Goal: Task Accomplishment & Management: Manage account settings

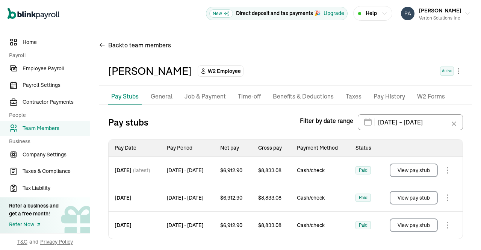
scroll to position [43, 0]
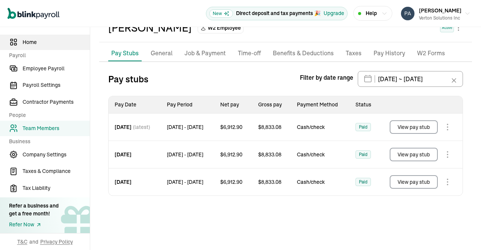
click at [33, 44] on span "Home" at bounding box center [56, 42] width 67 height 8
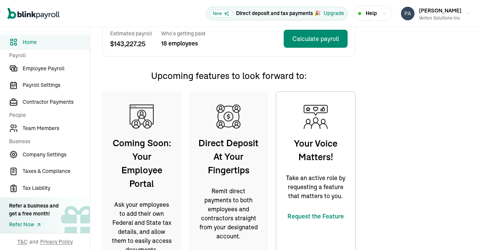
scroll to position [204, 0]
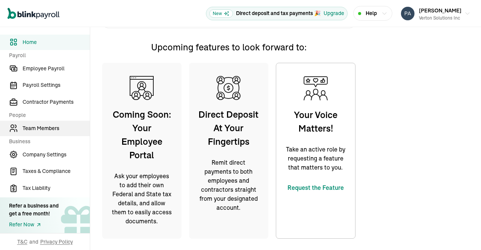
click at [47, 128] on span "Team Members" at bounding box center [56, 128] width 67 height 8
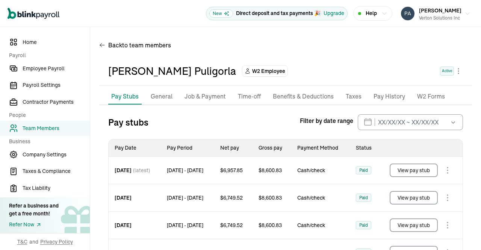
click at [351, 96] on p "Taxes" at bounding box center [353, 97] width 16 height 10
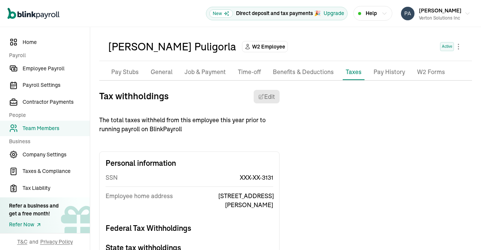
scroll to position [50, 0]
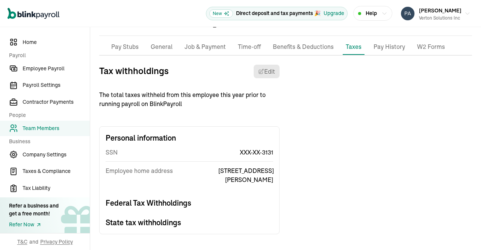
click at [430, 48] on p "W2 Forms" at bounding box center [431, 47] width 28 height 10
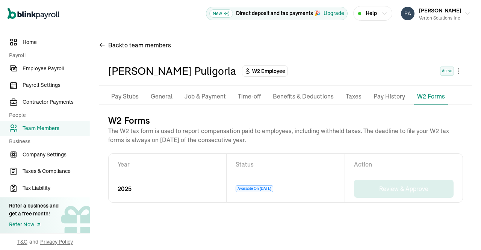
click at [389, 95] on p "Pay History" at bounding box center [389, 97] width 32 height 10
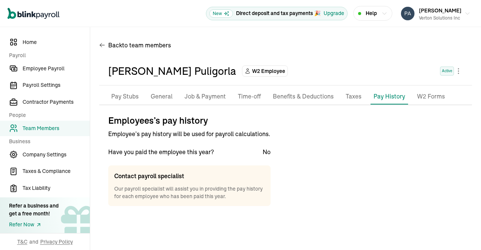
click at [354, 101] on p "Taxes" at bounding box center [353, 97] width 16 height 10
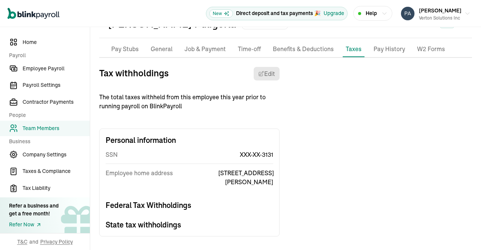
scroll to position [50, 0]
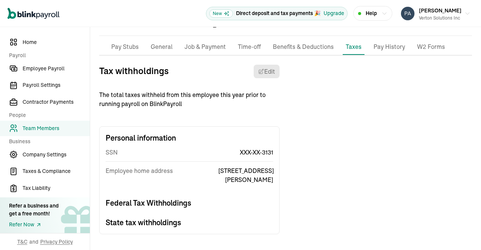
click at [174, 204] on h3 "Federal Tax Withholdings" at bounding box center [188, 202] width 167 height 11
click at [173, 223] on h3 "State tax withholdings" at bounding box center [188, 222] width 167 height 11
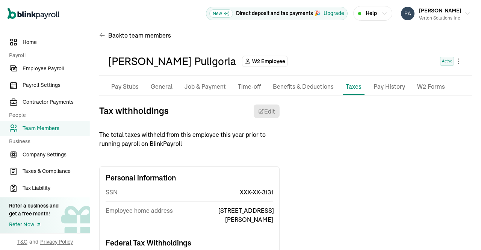
scroll to position [8, 0]
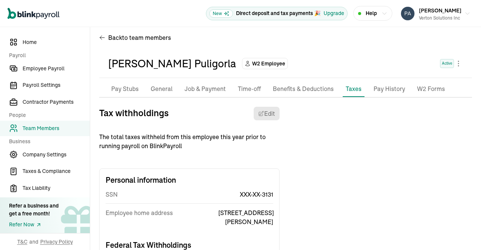
click at [307, 89] on p "Benefits & Deductions" at bounding box center [303, 89] width 61 height 10
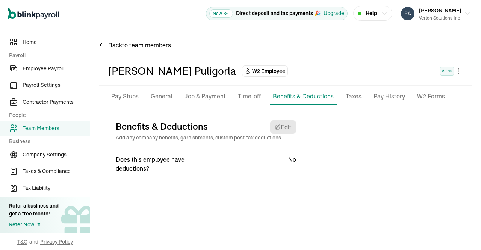
click at [47, 126] on span "Team Members" at bounding box center [56, 128] width 67 height 8
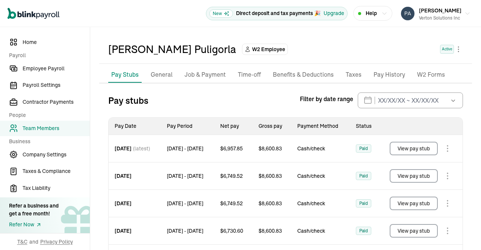
scroll to position [22, 0]
click at [214, 74] on p "Job & Payment" at bounding box center [204, 74] width 41 height 10
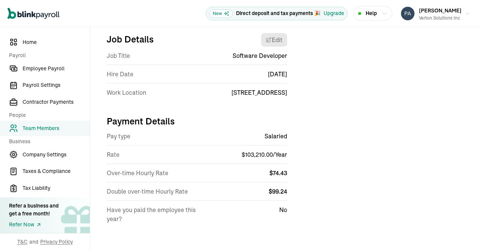
scroll to position [88, 0]
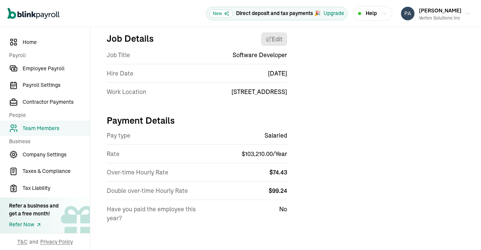
drag, startPoint x: 475, startPoint y: 80, endPoint x: 478, endPoint y: 50, distance: 29.8
click at [478, 50] on div "Open main menu New Direct deposit and tax payments 🎉 Upgrade Help [PERSON_NAME]…" at bounding box center [240, 125] width 481 height 250
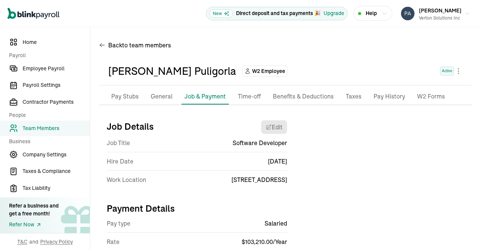
click at [359, 99] on li "Taxes" at bounding box center [353, 97] width 22 height 16
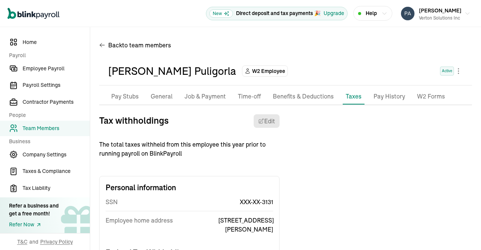
scroll to position [50, 0]
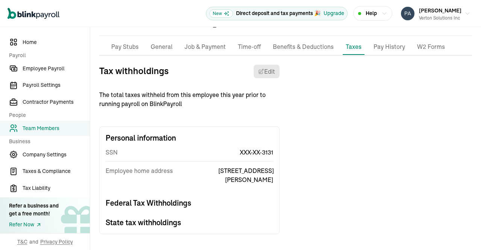
drag, startPoint x: 474, startPoint y: 138, endPoint x: 476, endPoint y: 123, distance: 15.2
click at [476, 123] on div "Open main menu New Direct deposit and tax payments 🎉 Upgrade Help [PERSON_NAME]…" at bounding box center [240, 125] width 481 height 250
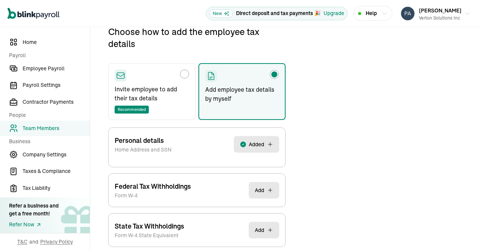
scroll to position [125, 0]
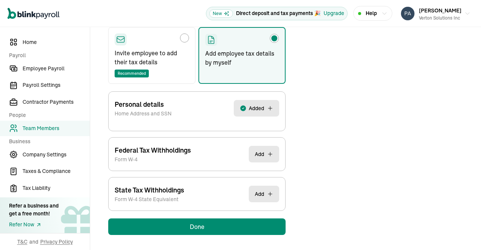
click at [266, 151] on button "Add" at bounding box center [264, 154] width 30 height 17
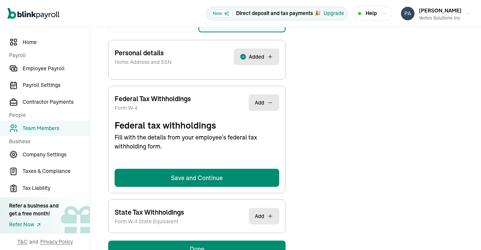
scroll to position [198, 0]
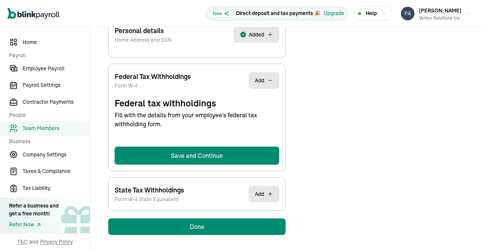
click at [265, 191] on button "Add" at bounding box center [264, 193] width 30 height 17
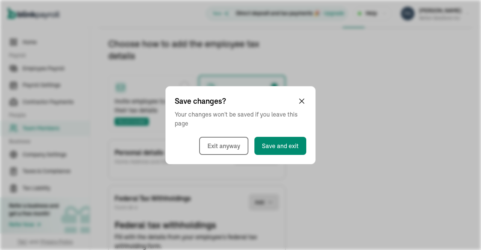
scroll to position [89, 0]
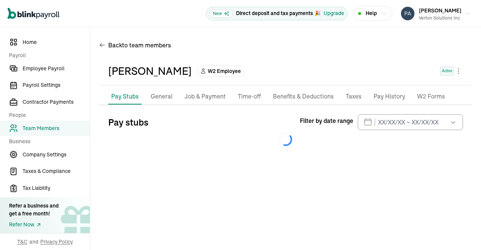
click at [351, 97] on p "Taxes" at bounding box center [353, 97] width 16 height 10
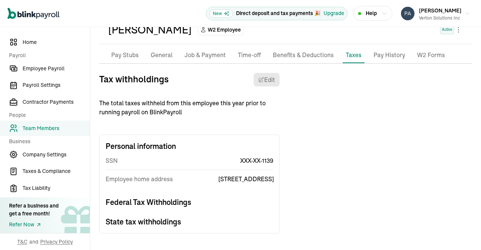
scroll to position [59, 0]
click at [179, 202] on h3 "Federal Tax Withholdings" at bounding box center [188, 202] width 167 height 11
click at [169, 223] on h3 "State tax withholdings" at bounding box center [188, 221] width 167 height 11
click at [182, 202] on h3 "Federal Tax Withholdings" at bounding box center [188, 202] width 167 height 11
click at [181, 230] on div "Personal information SSN XXX-XX-1139 Employee home address [STREET_ADDRESS] Tax…" at bounding box center [189, 183] width 180 height 99
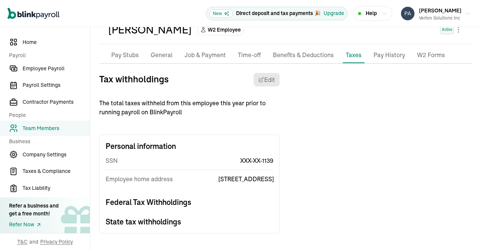
click at [185, 210] on div "Personal information SSN XXX-XX-1139 Employee home address [STREET_ADDRESS] Tax…" at bounding box center [189, 183] width 180 height 99
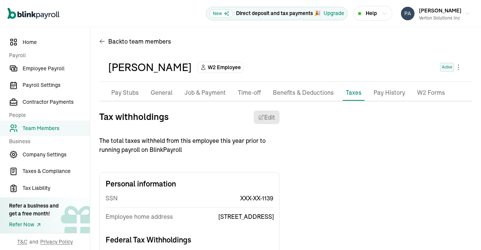
scroll to position [0, 0]
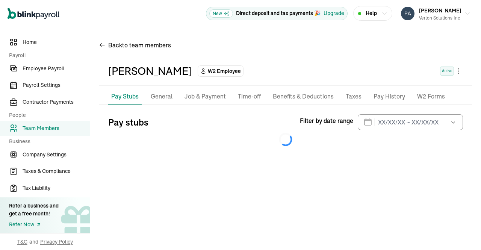
click at [349, 98] on p "Taxes" at bounding box center [353, 97] width 16 height 10
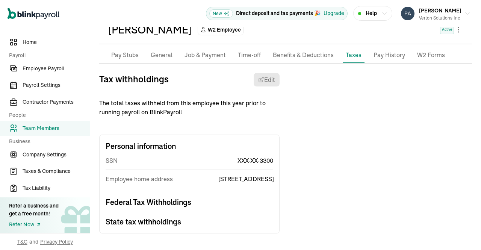
scroll to position [59, 0]
click at [174, 203] on h3 "Federal Tax Withholdings" at bounding box center [188, 202] width 167 height 11
click at [176, 226] on h3 "State tax withholdings" at bounding box center [188, 221] width 167 height 11
click at [186, 197] on div "Personal information SSN XXX-XX-3300 Employee home address [STREET_ADDRESS] Fed…" at bounding box center [189, 183] width 180 height 99
click at [176, 222] on h3 "State tax withholdings" at bounding box center [188, 221] width 167 height 11
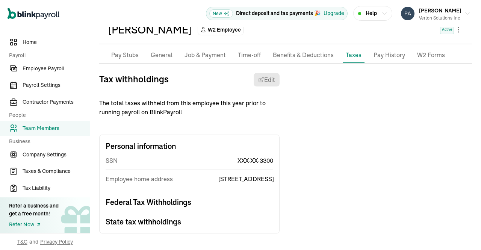
click at [174, 203] on h3 "Federal Tax Withholdings" at bounding box center [188, 202] width 167 height 11
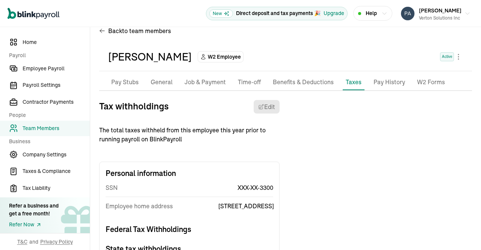
scroll to position [0, 0]
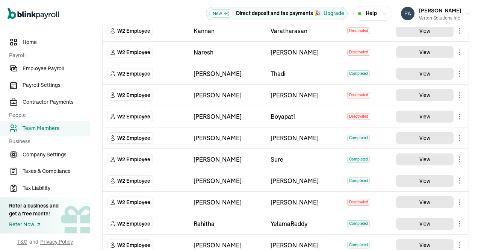
scroll to position [108, 0]
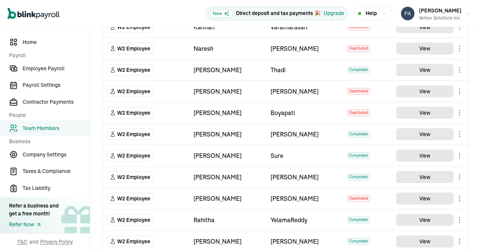
click at [420, 133] on main "Team Members Team Member Type First Name Last Name Status Actions W2 Employee […" at bounding box center [285, 229] width 390 height 621
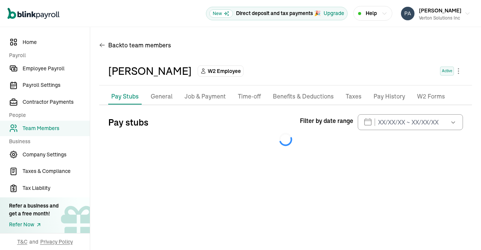
click at [347, 95] on p "Taxes" at bounding box center [353, 97] width 16 height 10
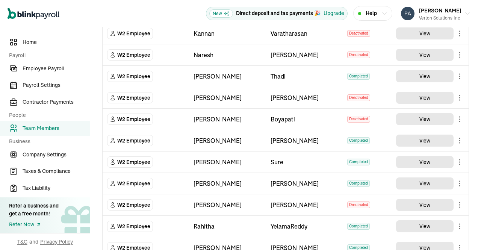
scroll to position [104, 0]
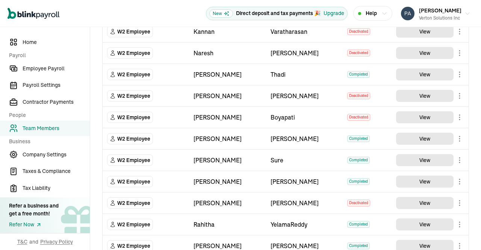
click at [421, 159] on main "Team Members Team Member Type First Name Last Name Status Actions W2 Employee […" at bounding box center [285, 233] width 390 height 621
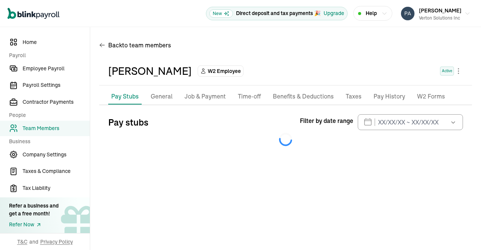
click at [348, 96] on p "Taxes" at bounding box center [353, 97] width 16 height 10
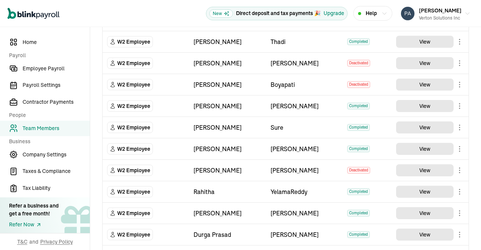
scroll to position [137, 0]
click at [428, 147] on main "Team Members Team Member Type First Name Last Name Status Actions W2 Employee […" at bounding box center [285, 200] width 390 height 621
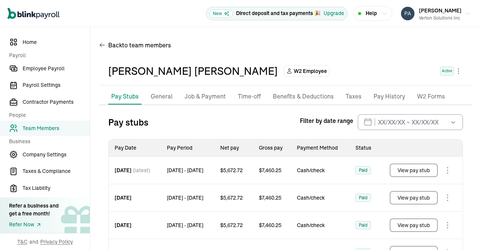
click at [349, 95] on p "Taxes" at bounding box center [353, 97] width 16 height 10
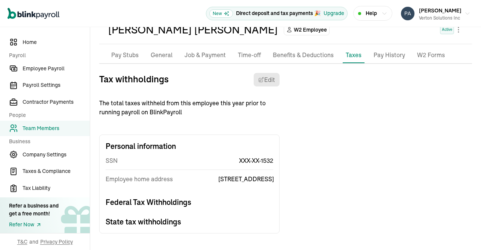
scroll to position [59, 0]
click at [179, 212] on div "Personal information SSN XXX-XX-1532 Employee home address [STREET_ADDRESS] Fed…" at bounding box center [189, 183] width 180 height 99
click at [176, 219] on h3 "State tax withholdings" at bounding box center [188, 221] width 167 height 11
click at [182, 201] on h3 "Federal Tax Withholdings" at bounding box center [188, 202] width 167 height 11
click at [177, 223] on h3 "State tax withholdings" at bounding box center [188, 221] width 167 height 11
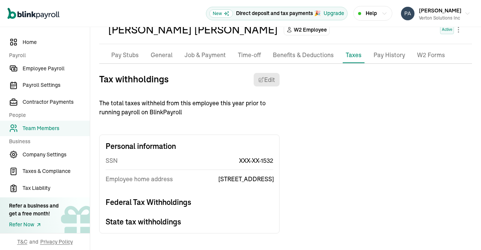
click at [182, 202] on h3 "Federal Tax Withholdings" at bounding box center [188, 202] width 167 height 11
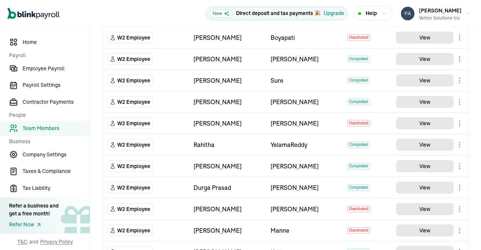
scroll to position [190, 0]
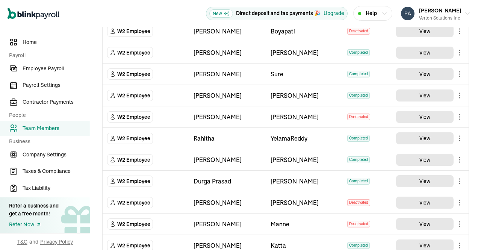
click at [429, 136] on main "Team Members Team Member Type First Name Last Name Status Actions W2 Employee […" at bounding box center [285, 147] width 390 height 621
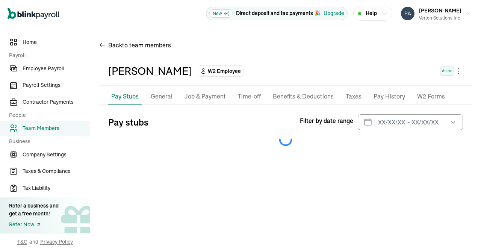
click at [349, 96] on p "Taxes" at bounding box center [353, 97] width 16 height 10
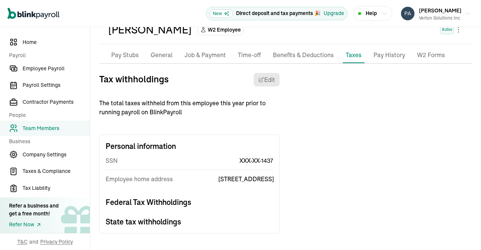
scroll to position [59, 0]
click at [179, 200] on h3 "Federal Tax Withholdings" at bounding box center [188, 202] width 167 height 11
click at [174, 224] on h3 "State tax withholdings" at bounding box center [188, 221] width 167 height 11
click at [184, 199] on h3 "Federal Tax Withholdings" at bounding box center [188, 202] width 167 height 11
click at [179, 227] on div "Personal information SSN XXX-XX-1437 Employee home address [STREET_ADDRESS] Fed…" at bounding box center [189, 183] width 180 height 99
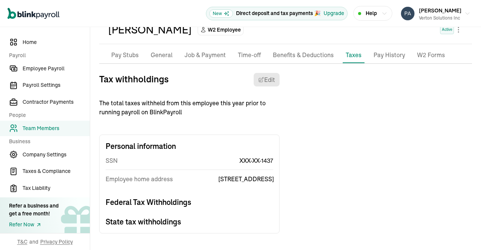
click at [183, 205] on h3 "Federal Tax Withholdings" at bounding box center [188, 202] width 167 height 11
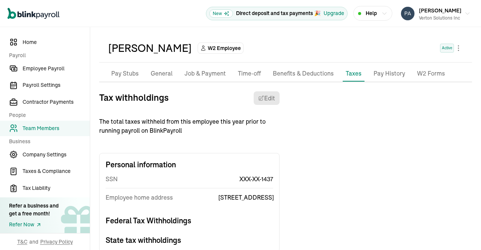
scroll to position [0, 0]
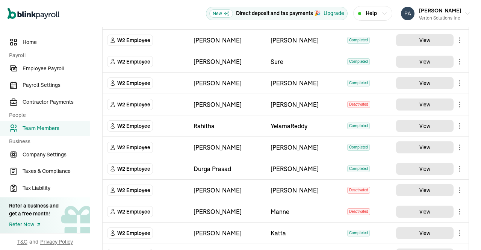
scroll to position [207, 0]
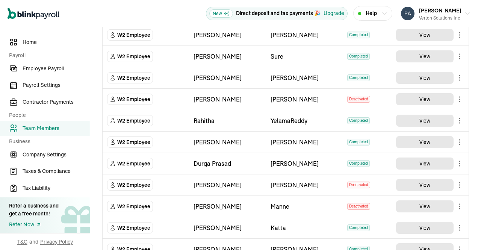
click at [427, 141] on main "Team Members Team Member Type First Name Last Name Status Actions W2 Employee […" at bounding box center [285, 130] width 390 height 621
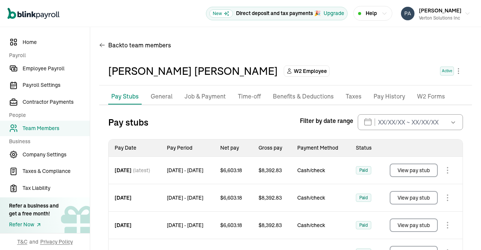
click at [348, 93] on p "Taxes" at bounding box center [353, 97] width 16 height 10
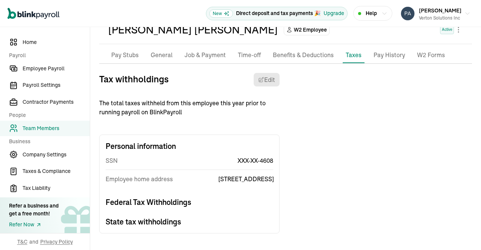
scroll to position [50, 0]
click at [186, 206] on h3 "Federal Tax Withholdings" at bounding box center [188, 202] width 167 height 11
click at [185, 222] on h3 "State tax withholdings" at bounding box center [188, 221] width 167 height 11
click at [190, 196] on div "Personal information SSN XXX-XX-4608 Employee home address [STREET_ADDRESS] Fed…" at bounding box center [189, 183] width 180 height 99
click at [187, 218] on h3 "State tax withholdings" at bounding box center [188, 221] width 167 height 11
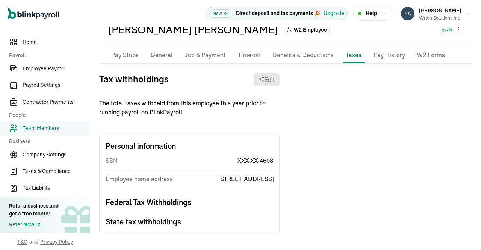
click at [187, 184] on div "Employee home address [STREET_ADDRESS]" at bounding box center [188, 179] width 167 height 18
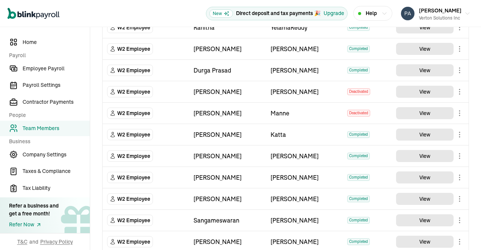
scroll to position [301, 0]
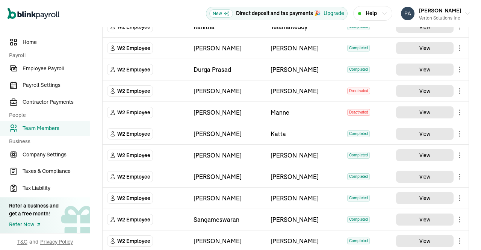
click at [425, 133] on main "Team Members Team Member Type First Name Last Name Status Actions W2 Employee […" at bounding box center [285, 36] width 390 height 621
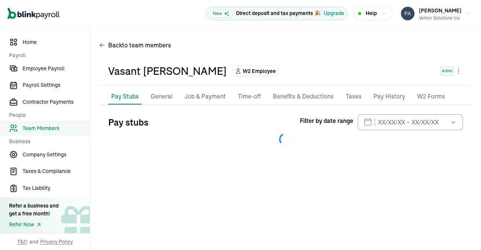
click at [350, 94] on p "Taxes" at bounding box center [353, 97] width 16 height 10
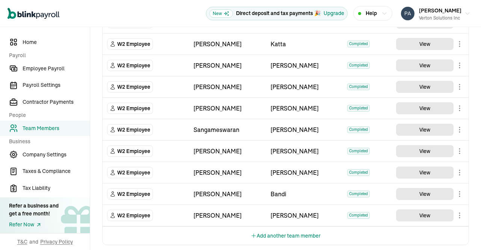
scroll to position [394, 0]
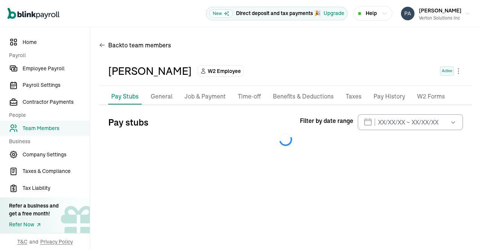
click at [346, 99] on p "Taxes" at bounding box center [353, 97] width 16 height 10
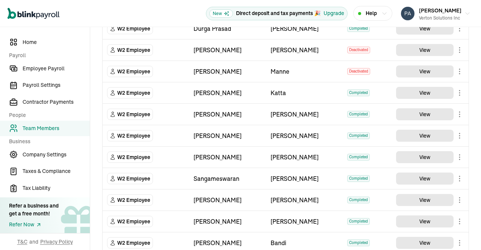
scroll to position [394, 0]
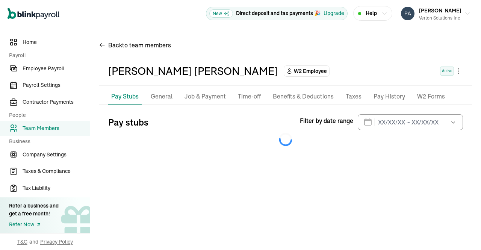
click at [351, 95] on p "Taxes" at bounding box center [353, 97] width 16 height 10
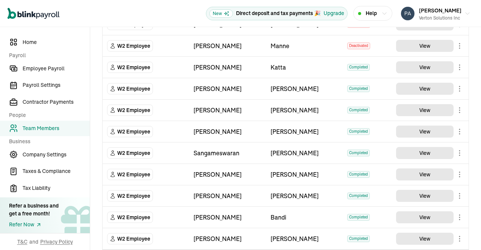
scroll to position [394, 0]
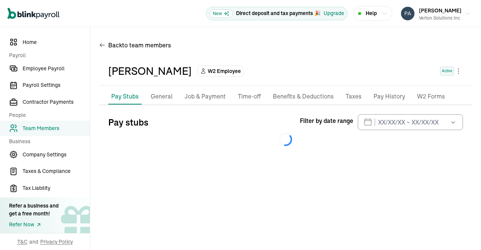
click at [348, 100] on p "Taxes" at bounding box center [353, 97] width 16 height 10
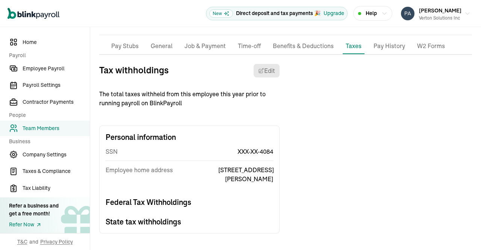
scroll to position [59, 0]
click at [183, 201] on h3 "Federal Tax Withholdings" at bounding box center [188, 202] width 167 height 11
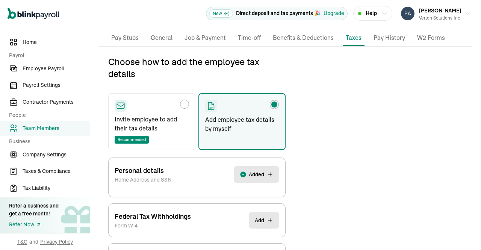
scroll to position [89, 0]
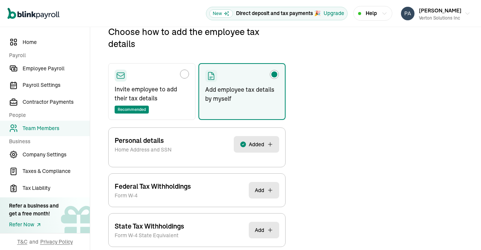
click at [262, 187] on button "Add" at bounding box center [264, 190] width 30 height 17
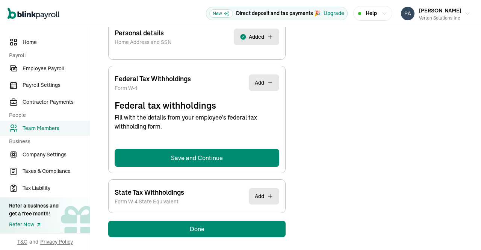
scroll to position [198, 0]
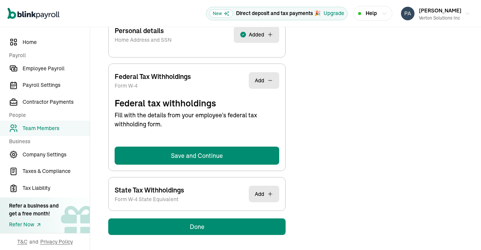
click at [264, 193] on button "Add" at bounding box center [264, 193] width 30 height 17
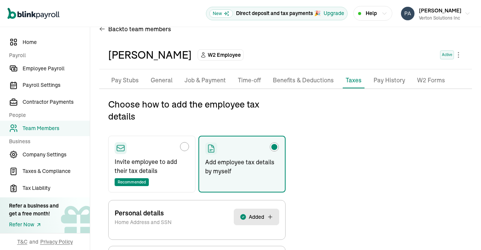
scroll to position [0, 0]
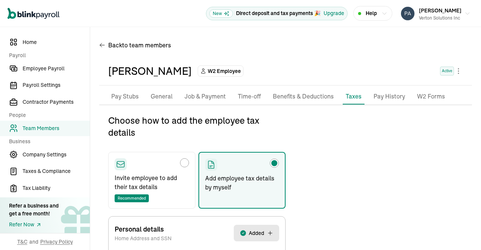
click at [131, 92] on p "Pay Stubs" at bounding box center [124, 97] width 27 height 10
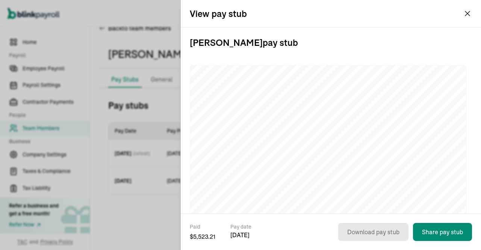
click at [467, 14] on button "[PERSON_NAME] Solutions Inc" at bounding box center [435, 13] width 75 height 19
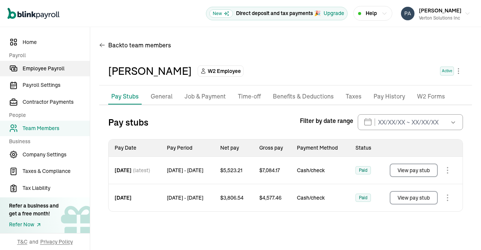
click at [53, 69] on span "Employee Payroll" at bounding box center [56, 69] width 67 height 8
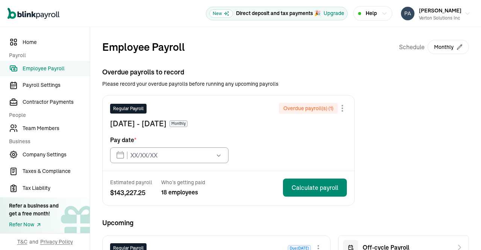
type input "[DATE]"
click at [48, 85] on span "Payroll Settings" at bounding box center [56, 85] width 67 height 8
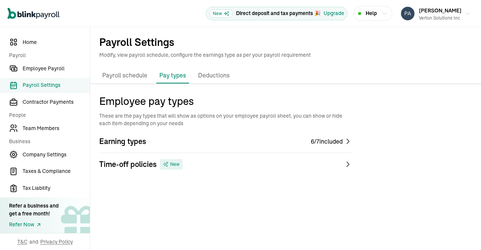
click at [119, 72] on p "Payroll schedule" at bounding box center [124, 76] width 45 height 10
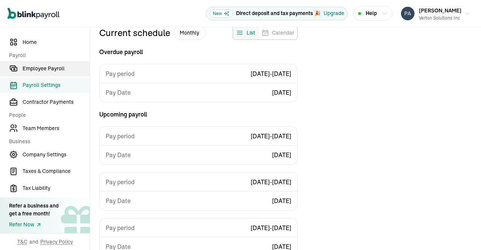
click at [50, 69] on span "Employee Payroll" at bounding box center [56, 69] width 67 height 8
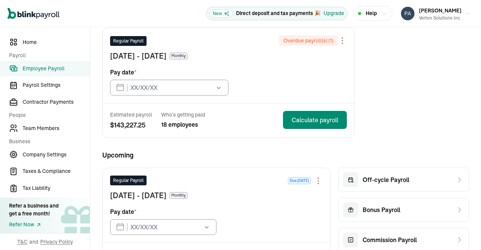
type input "[DATE]"
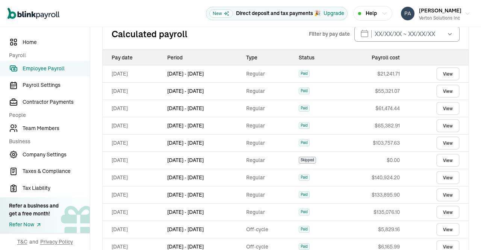
scroll to position [441, 0]
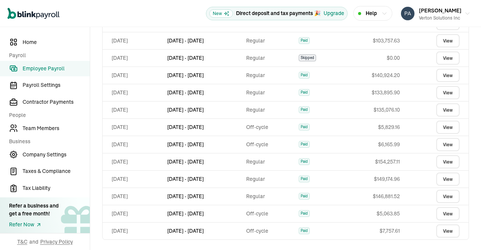
click at [439, 73] on link "View" at bounding box center [447, 75] width 23 height 13
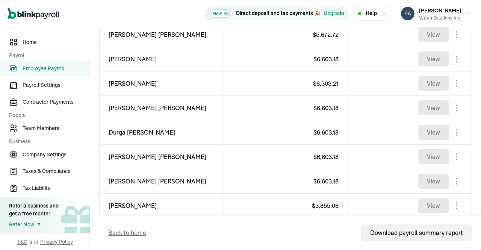
scroll to position [538, 0]
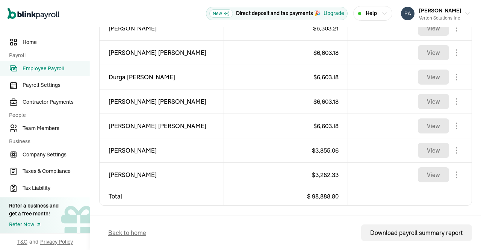
click at [429, 235] on div "Download payroll summary report" at bounding box center [416, 232] width 93 height 9
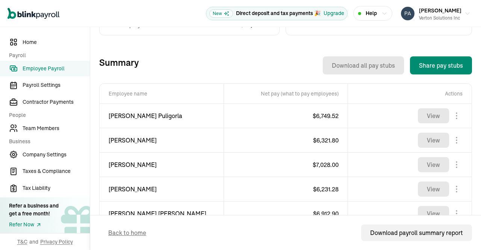
scroll to position [240, 0]
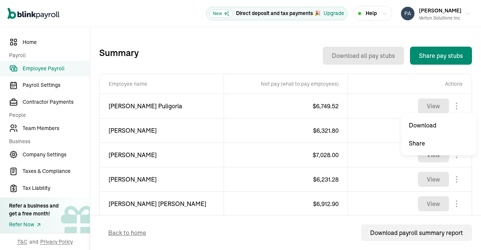
click at [450, 105] on body "Open main menu New Direct deposit and tax payments 🎉 Upgrade Help [PERSON_NAME]…" at bounding box center [240, 125] width 481 height 250
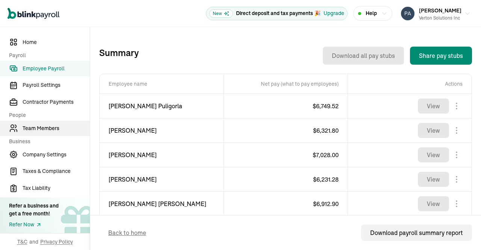
click at [50, 130] on span "Team Members" at bounding box center [56, 128] width 67 height 8
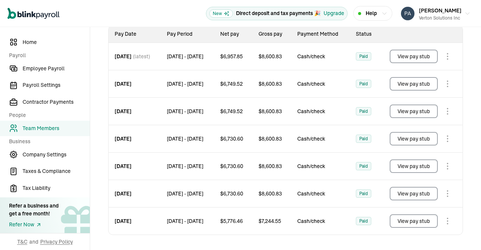
scroll to position [113, 0]
